Goal: Browse casually

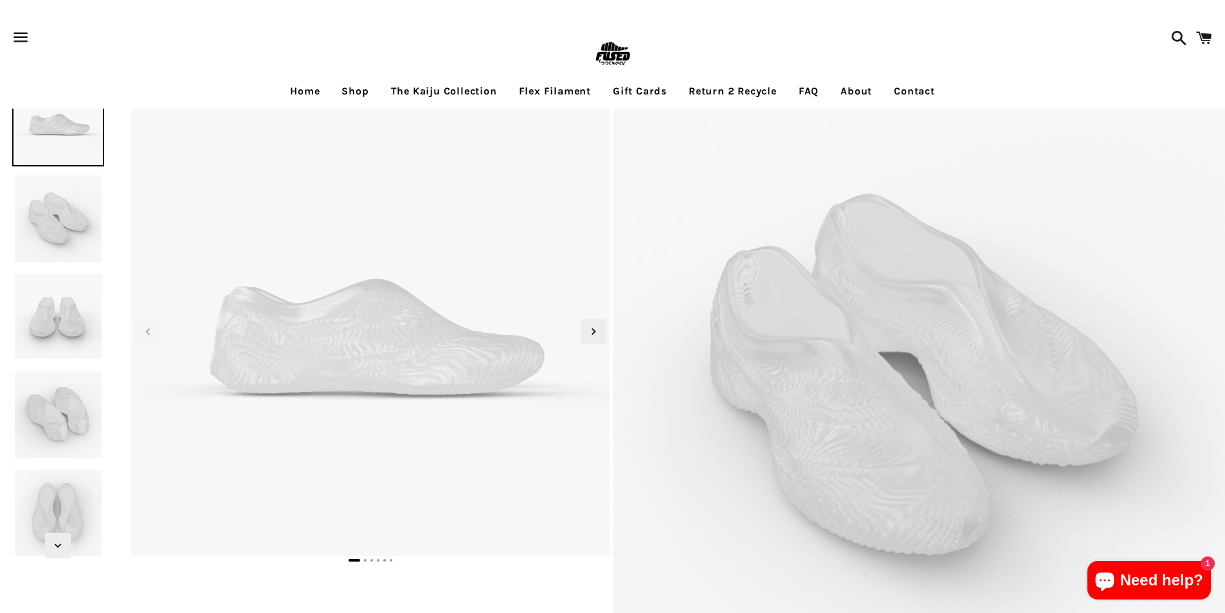
click at [467, 102] on link "The Kaiju Collection" at bounding box center [443, 91] width 125 height 32
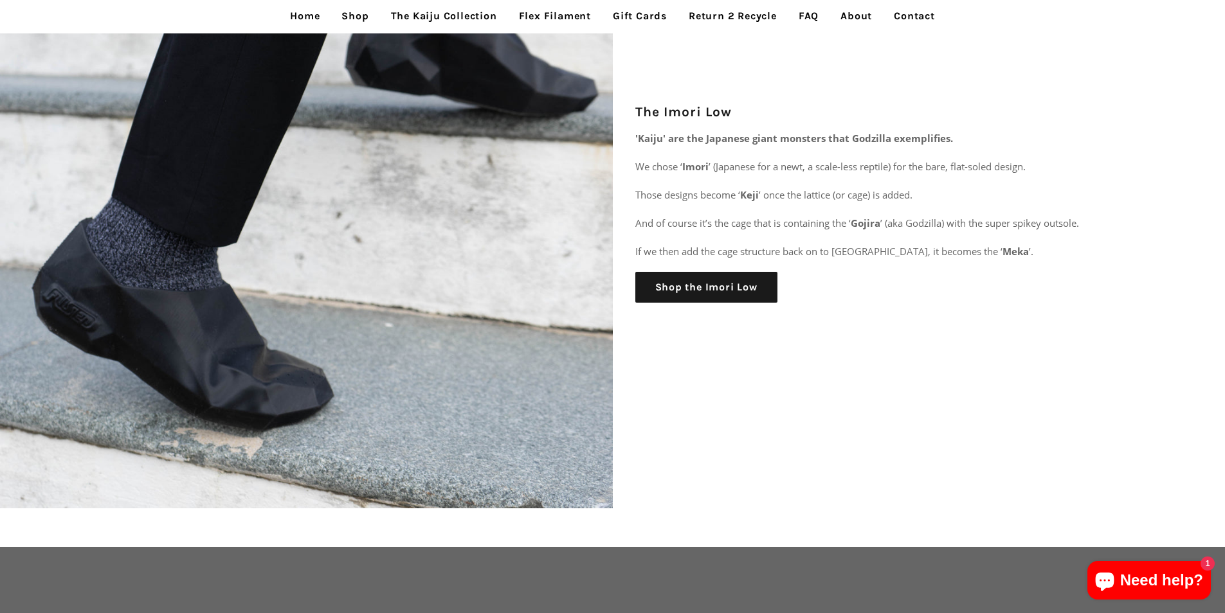
scroll to position [2379, 0]
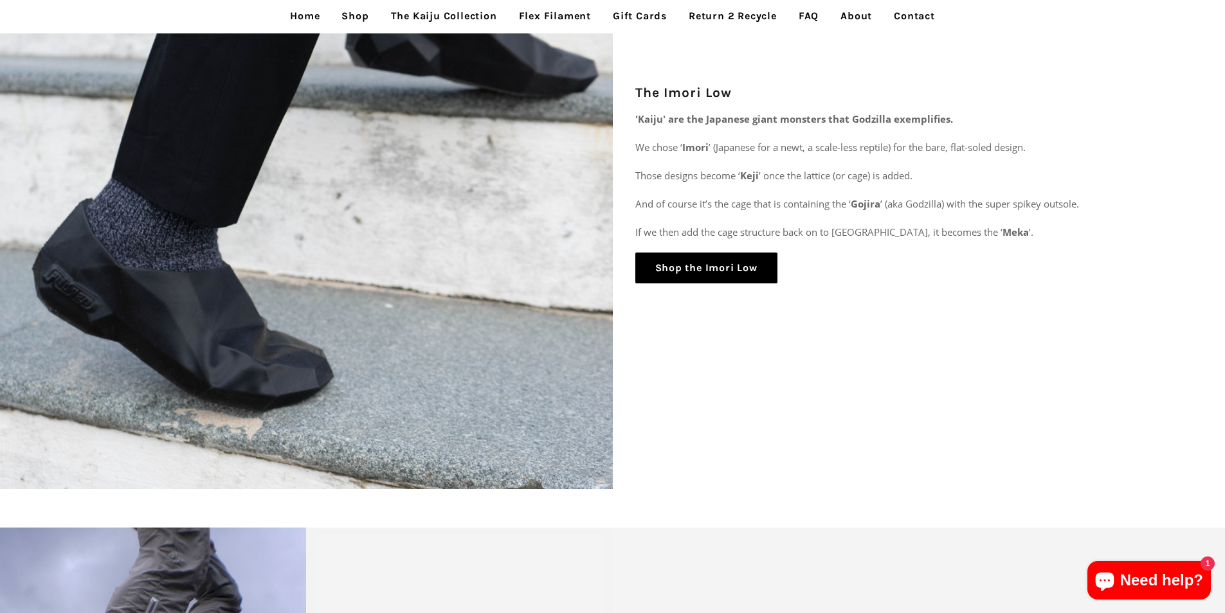
click at [743, 269] on link "Shop the Imori Low" at bounding box center [706, 268] width 142 height 31
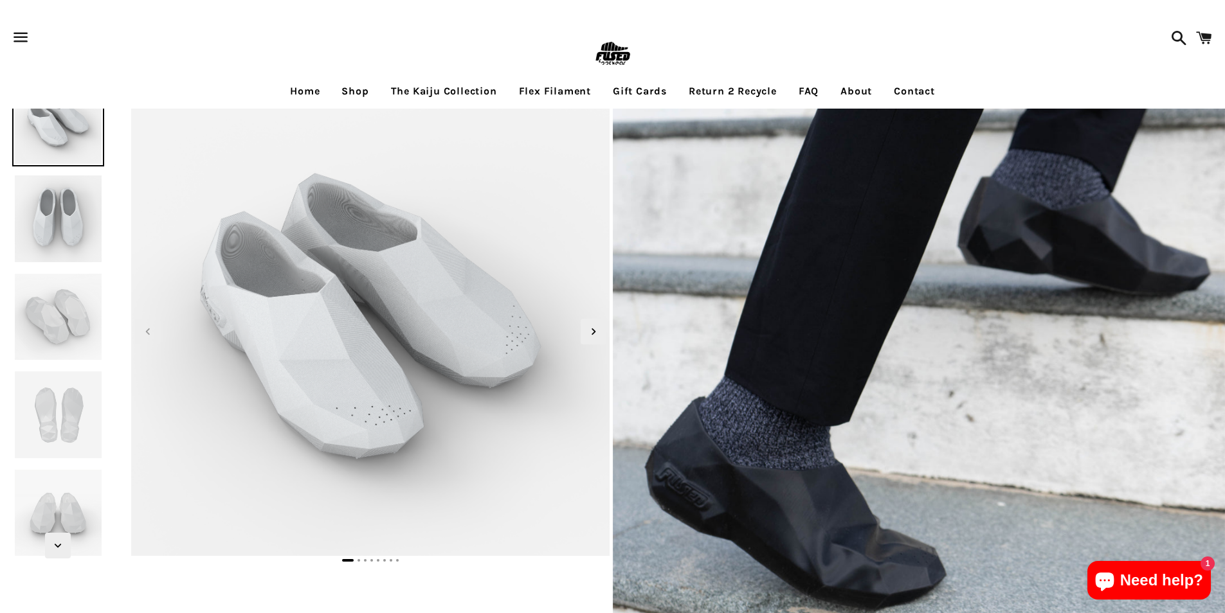
click at [606, 104] on link "Gift Cards" at bounding box center [639, 91] width 73 height 32
